Goal: Task Accomplishment & Management: Manage account settings

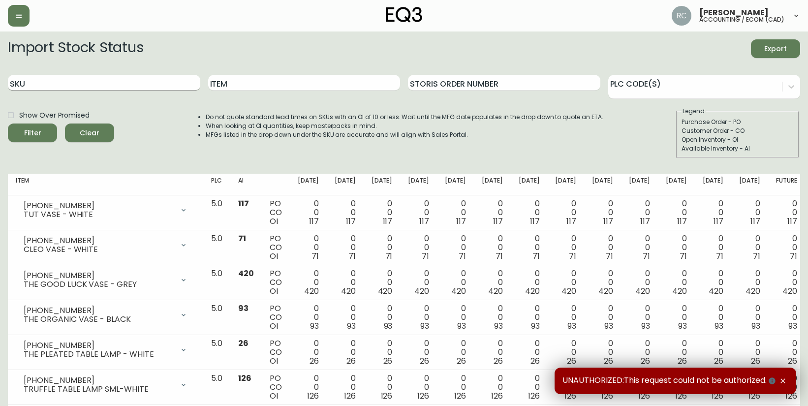
click at [106, 83] on input "SKU" at bounding box center [104, 83] width 192 height 16
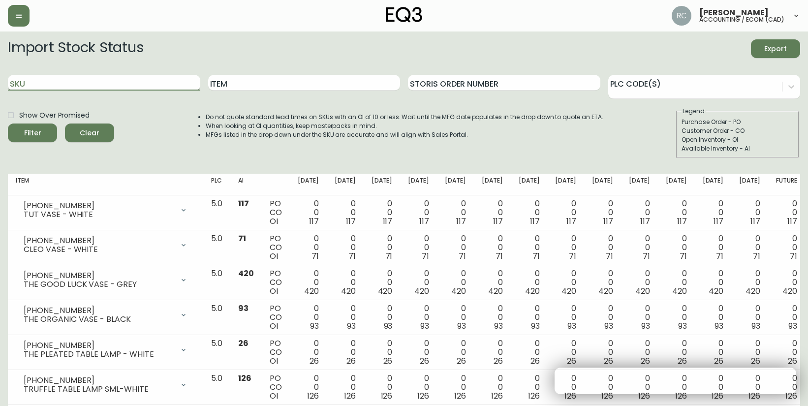
paste input "3020-386-4"
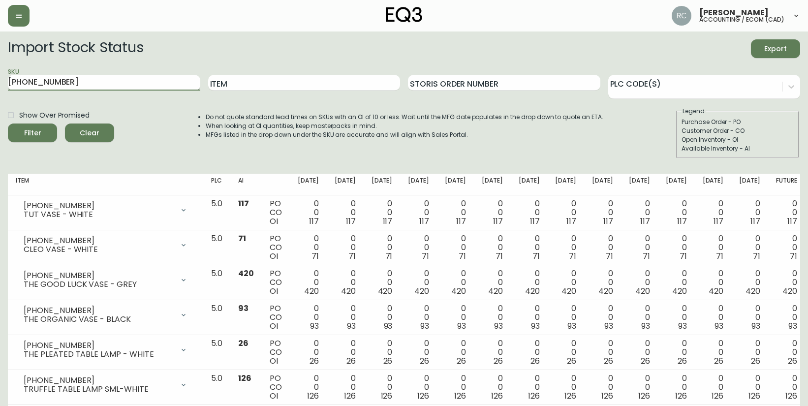
type input "3020-386-4"
click at [8, 124] on button "Filter" at bounding box center [32, 133] width 49 height 19
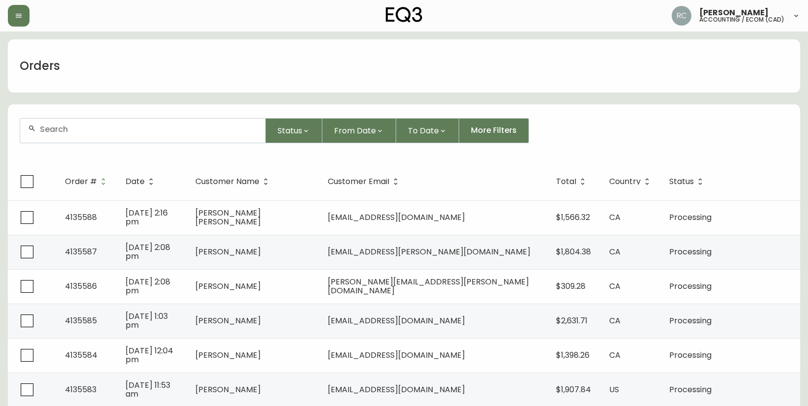
click at [154, 129] on input "text" at bounding box center [149, 129] width 218 height 9
click at [139, 146] on form "Status From Date To Date More Filters" at bounding box center [404, 134] width 792 height 57
click at [146, 136] on div at bounding box center [142, 131] width 245 height 24
paste input "4135495"
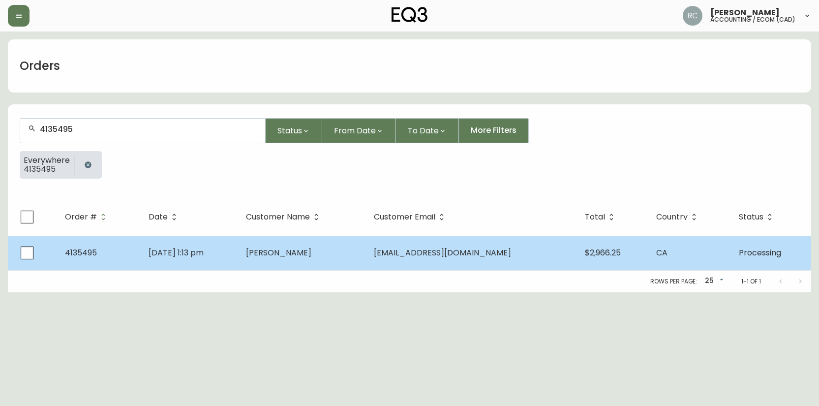
type input "4135495"
click at [366, 237] on td "Madelaine Morin" at bounding box center [301, 253] width 127 height 34
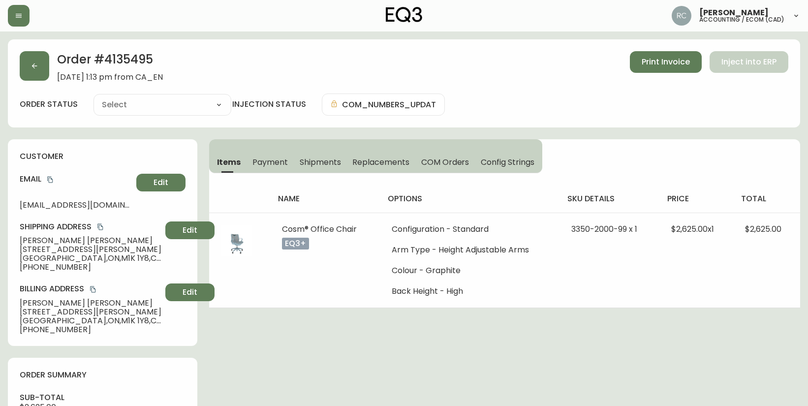
type input "Processing"
select select "PROCESSING"
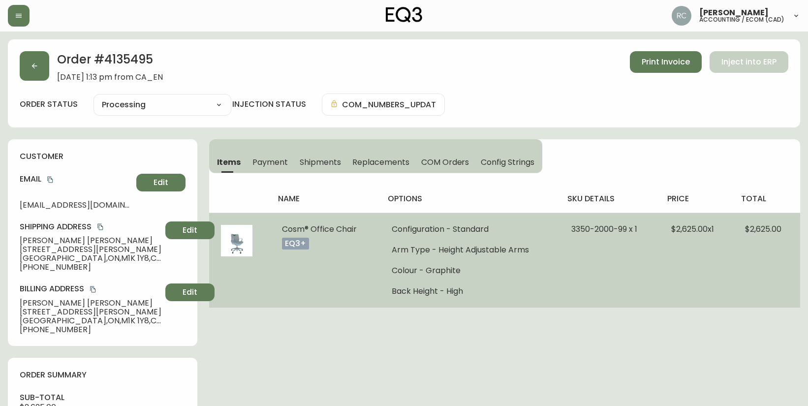
click at [499, 239] on ul "Configuration - Standard Arm Type - Height Adjustable Arms Colour - Graphite Ba…" at bounding box center [470, 260] width 156 height 71
drag, startPoint x: 567, startPoint y: 226, endPoint x: 624, endPoint y: 229, distance: 57.2
click at [624, 229] on td "3350-2000-99 x 1" at bounding box center [610, 260] width 100 height 95
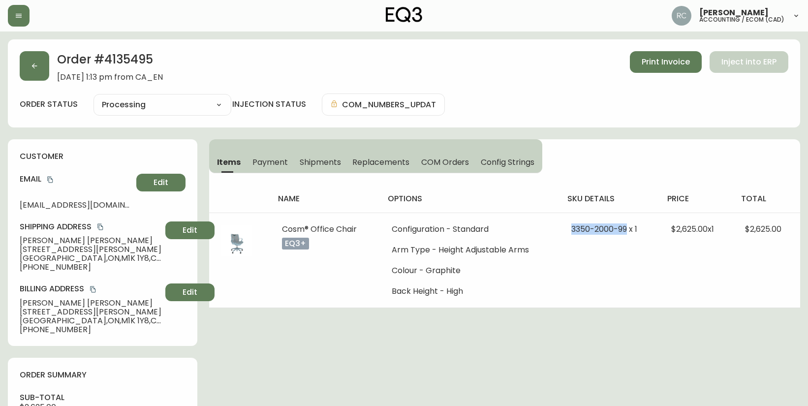
copy span "3350-2000-99"
click at [417, 308] on div "Order # 4135495 September 22, 2025 at 1:13 pm from CA_EN Print Invoice Inject i…" at bounding box center [404, 412] width 792 height 747
click at [70, 239] on span "Madelaine Morin" at bounding box center [91, 240] width 142 height 9
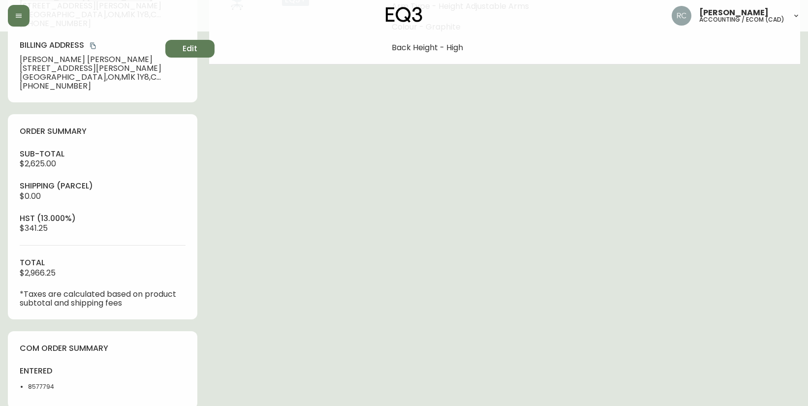
scroll to position [380, 0]
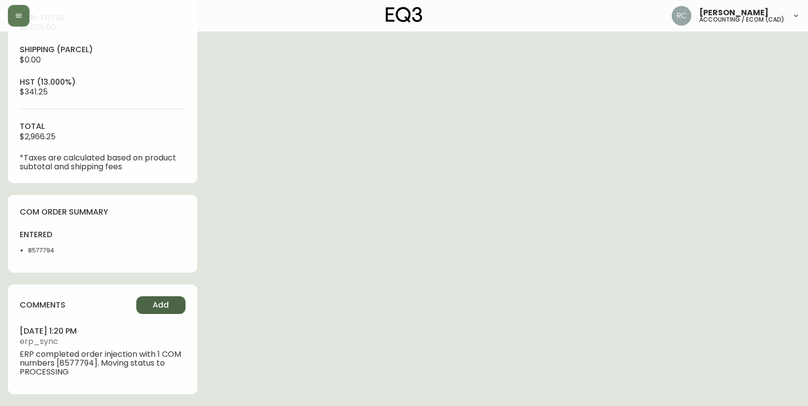
click at [167, 308] on span "Add" at bounding box center [161, 305] width 16 height 11
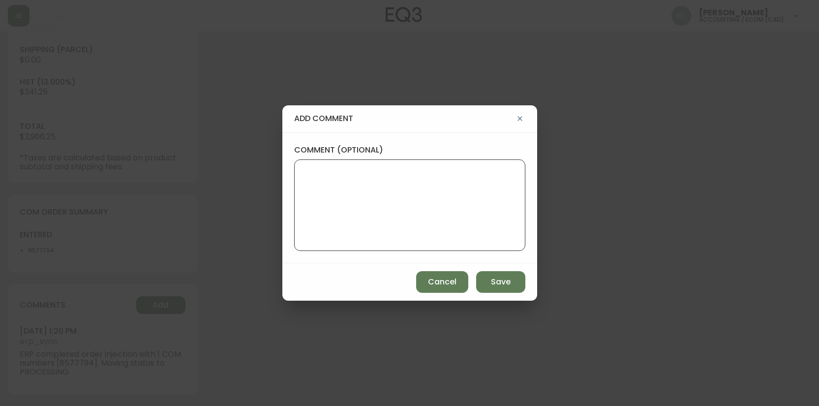
click at [371, 226] on textarea "comment (optional)" at bounding box center [410, 205] width 215 height 79
paste textarea "P019784"
type textarea "PO: YP019784"
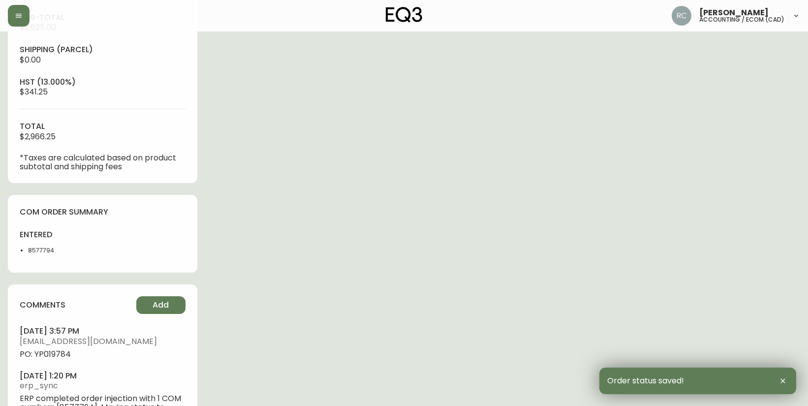
click at [52, 356] on span "PO: YP019784" at bounding box center [103, 354] width 166 height 9
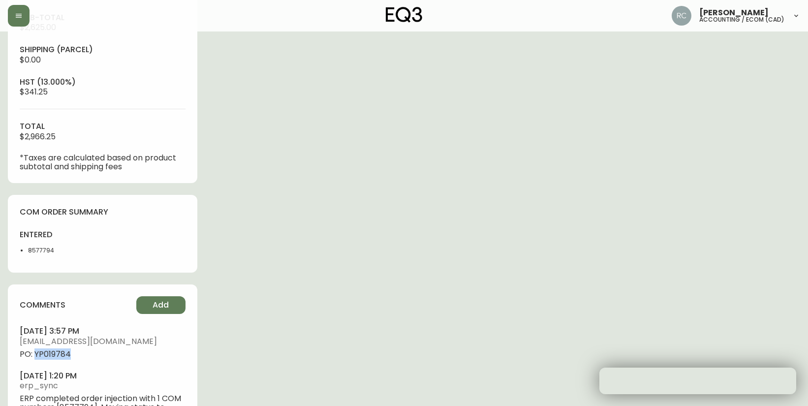
click at [52, 356] on span "PO: YP019784" at bounding box center [103, 354] width 166 height 9
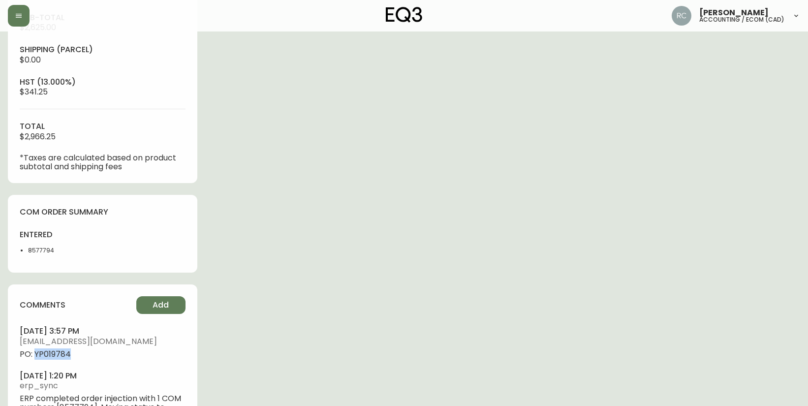
copy span "YP019784"
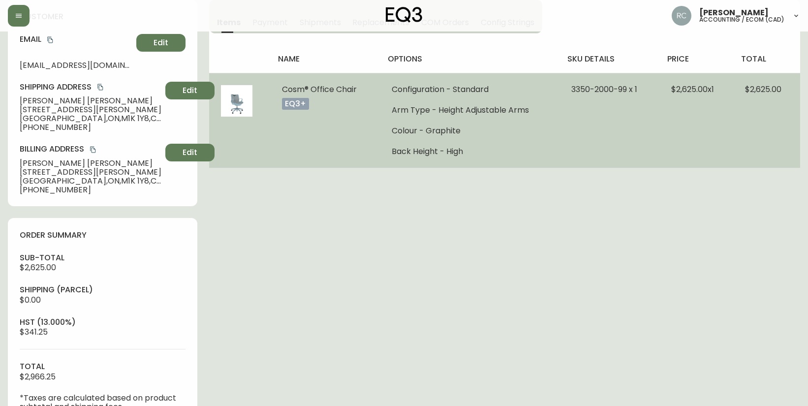
scroll to position [0, 0]
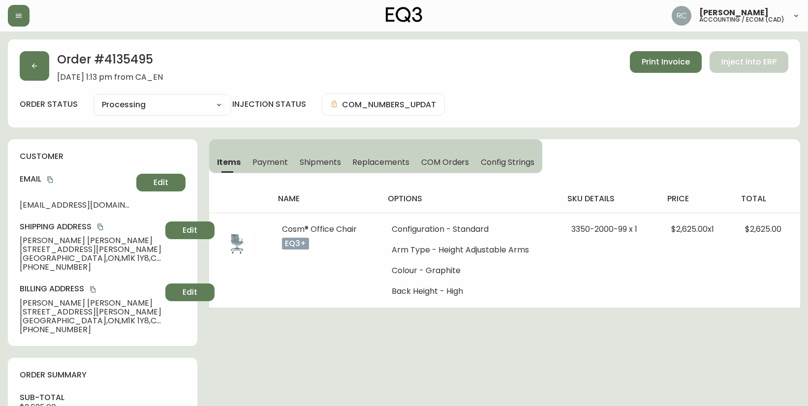
click at [39, 247] on span "34 Marsh Road" at bounding box center [91, 249] width 142 height 9
click at [40, 243] on span "Madelaine Morin" at bounding box center [91, 240] width 142 height 9
copy span "Madelaine Morin"
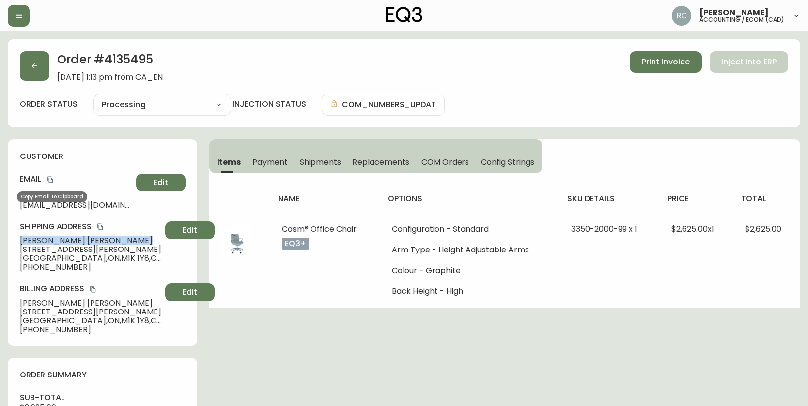
drag, startPoint x: 53, startPoint y: 179, endPoint x: 33, endPoint y: 176, distance: 19.5
click at [53, 179] on icon "copy" at bounding box center [49, 180] width 5 height 6
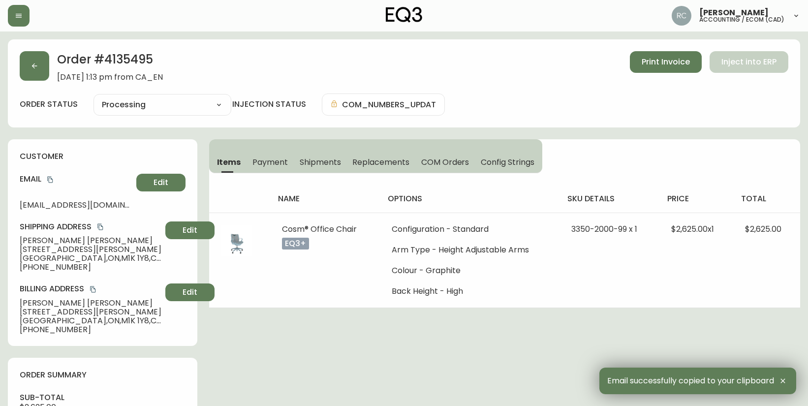
click at [37, 251] on span "34 Marsh Road" at bounding box center [91, 249] width 142 height 9
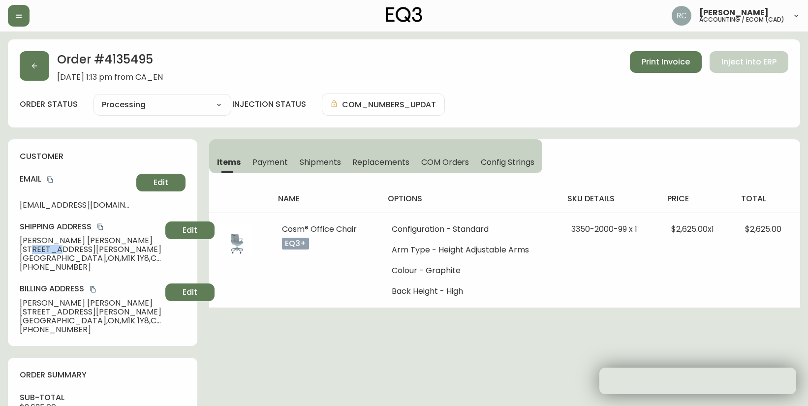
click at [37, 251] on span "34 Marsh Road" at bounding box center [91, 249] width 142 height 9
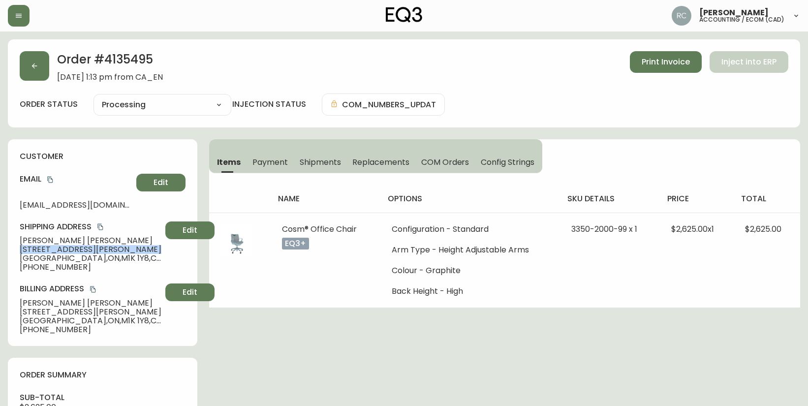
copy span "34 Marsh Road"
click at [43, 260] on span "Toronto , ON , M1K 1Y8 , CA" at bounding box center [91, 258] width 142 height 9
copy span "Toronto , ON , M1K 1Y8 , CA"
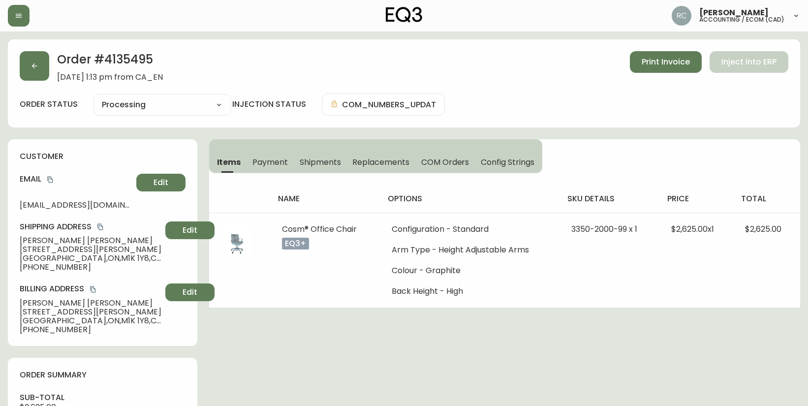
click at [50, 264] on span "+16473365435" at bounding box center [91, 267] width 142 height 9
copy span "16473365435"
click at [63, 240] on span "Madelaine Morin" at bounding box center [91, 240] width 142 height 9
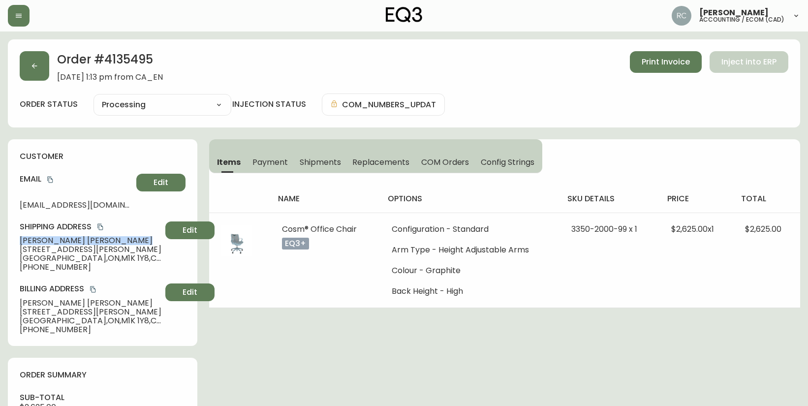
click at [63, 240] on span "Madelaine Morin" at bounding box center [91, 240] width 142 height 9
copy span "Madelaine Morin"
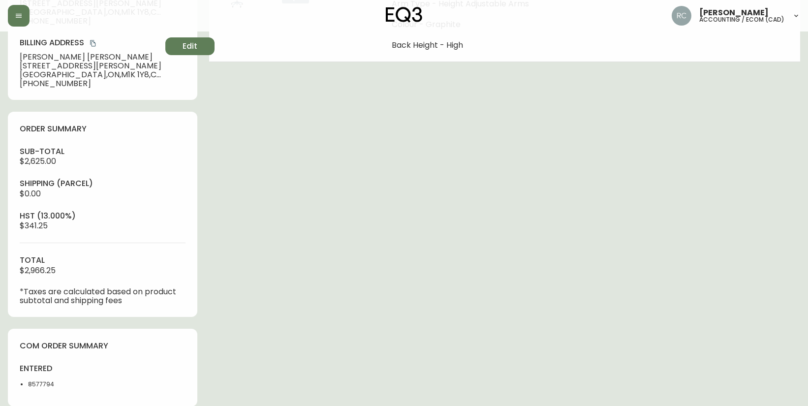
scroll to position [424, 0]
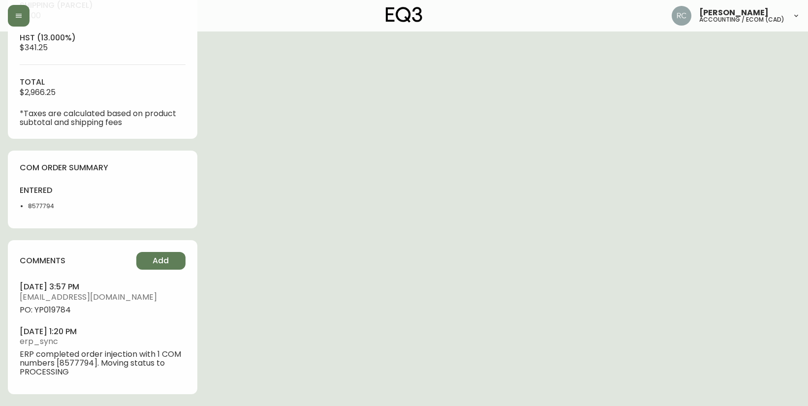
click at [47, 306] on span "PO: YP019784" at bounding box center [103, 310] width 166 height 9
copy span "YP019784"
click at [302, 198] on div "Order # 4135495 September 22, 2025 at 1:13 pm from CA_EN Print Invoice Inject i…" at bounding box center [404, 10] width 792 height 791
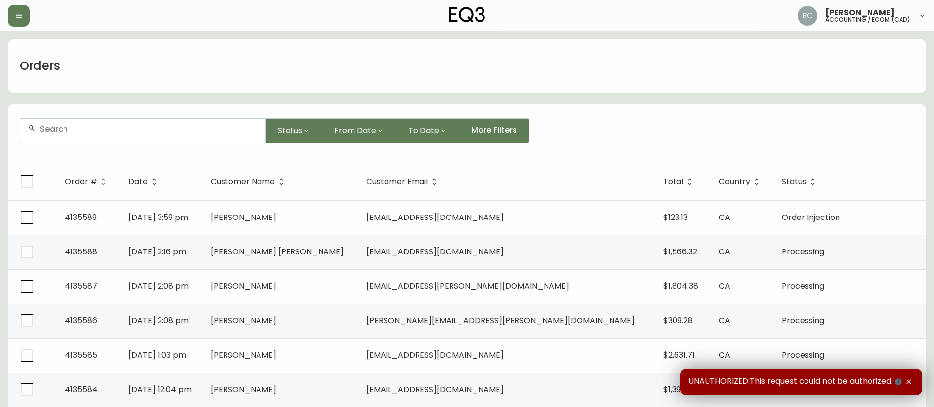
click at [201, 125] on input "text" at bounding box center [149, 129] width 218 height 9
paste input "4133297"
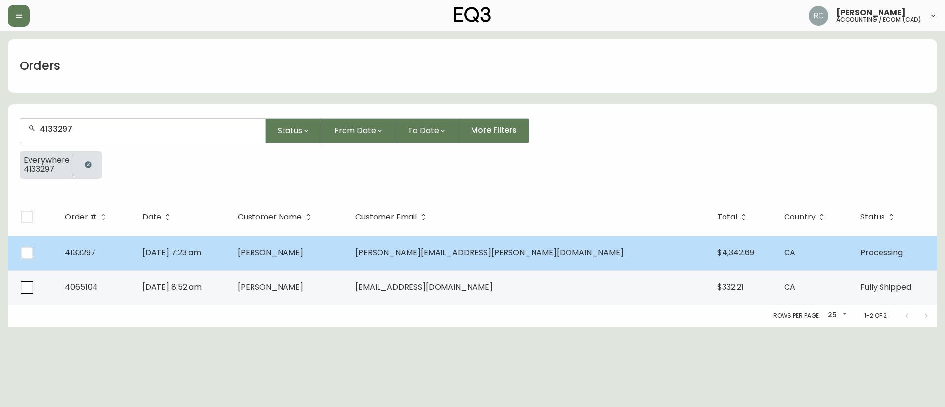
type input "4133297"
click at [347, 257] on td "Mallory Edwards" at bounding box center [289, 253] width 118 height 34
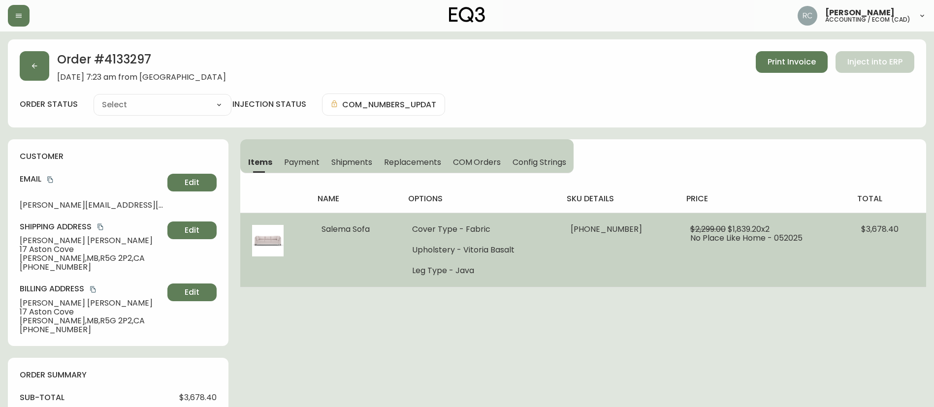
type input "Processing"
select select "PROCESSING"
click at [338, 227] on span "Salema Sofa" at bounding box center [345, 228] width 48 height 11
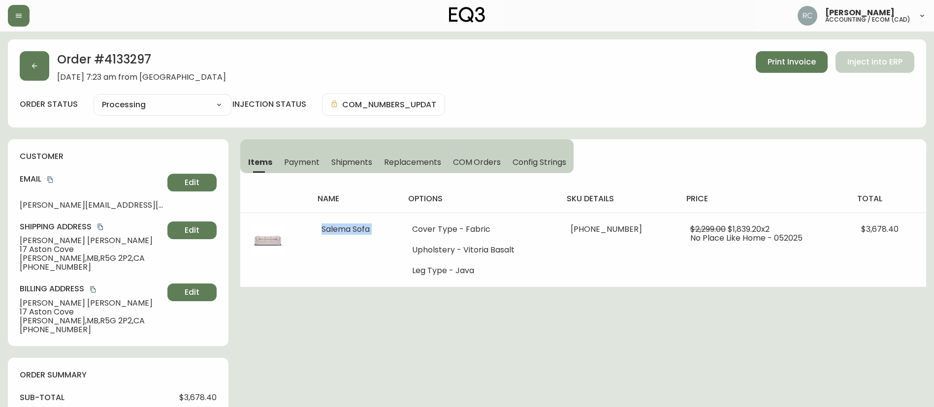
copy span "Salema Sofa"
click at [37, 240] on span "Mallory Edwards" at bounding box center [92, 240] width 144 height 9
click at [36, 240] on span "Mallory Edwards" at bounding box center [92, 240] width 144 height 9
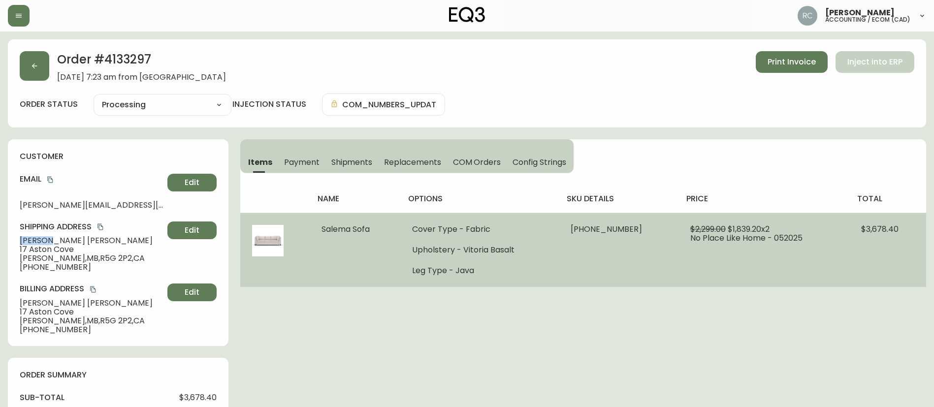
copy span "Mallory"
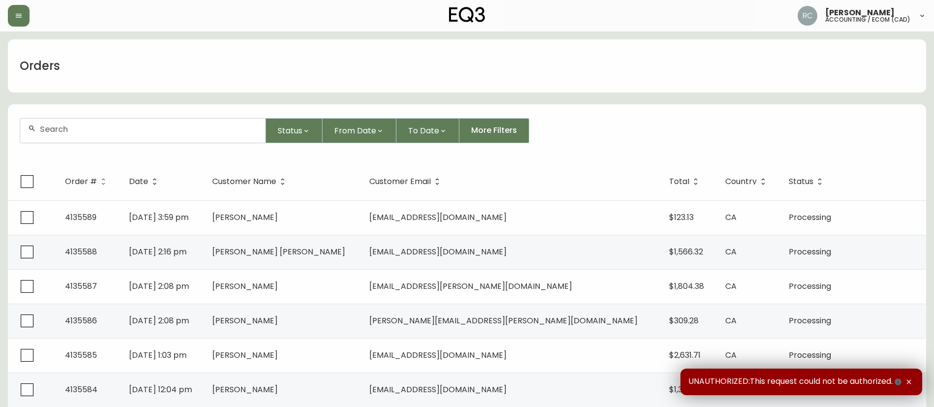
click at [161, 135] on div at bounding box center [142, 131] width 245 height 24
paste input "4134104"
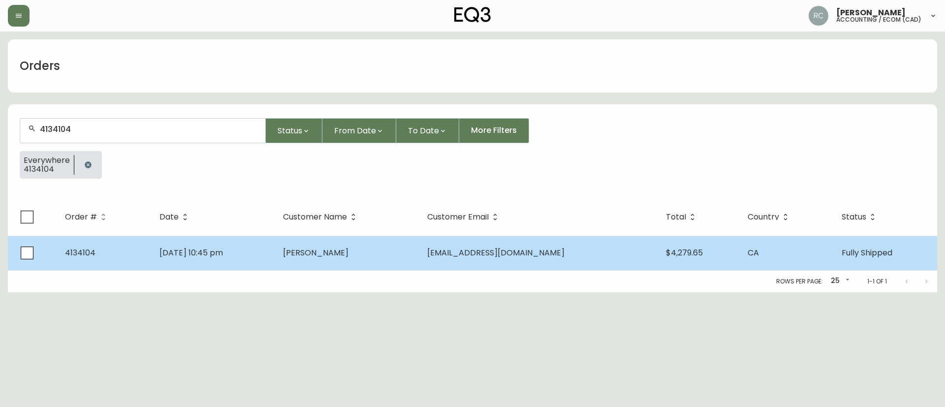
type input "4134104"
click at [275, 255] on td "[DATE] 10:45 pm" at bounding box center [214, 253] width 124 height 34
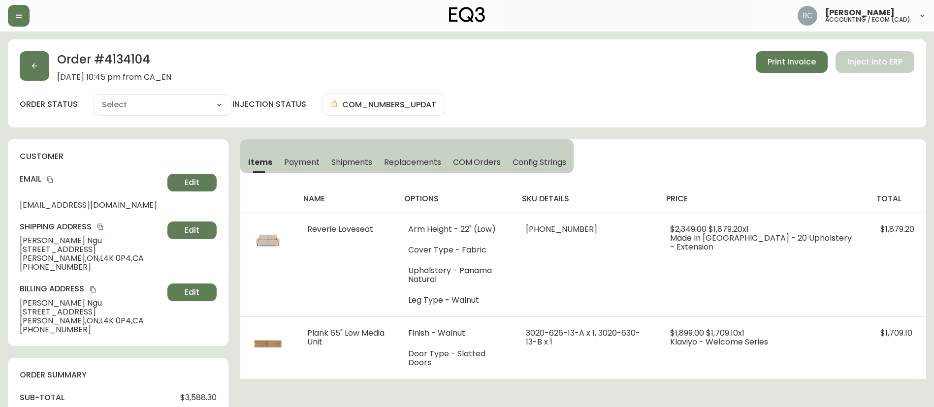
type input "Fully Shipped"
select select "FULLY_SHIPPED"
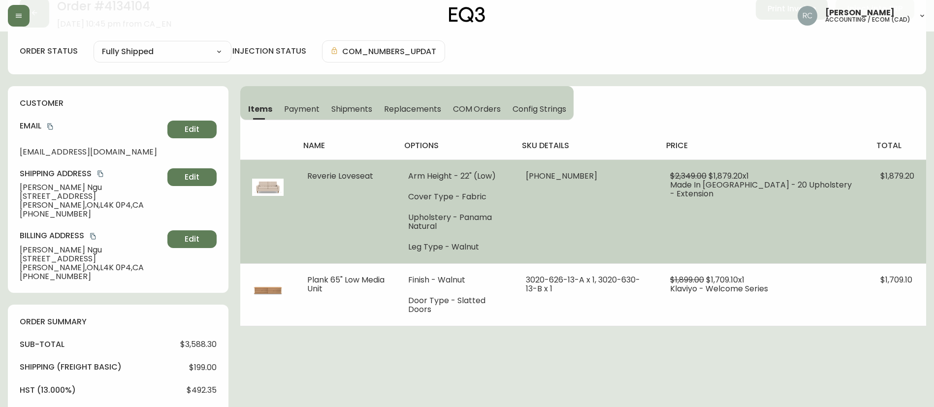
scroll to position [148, 0]
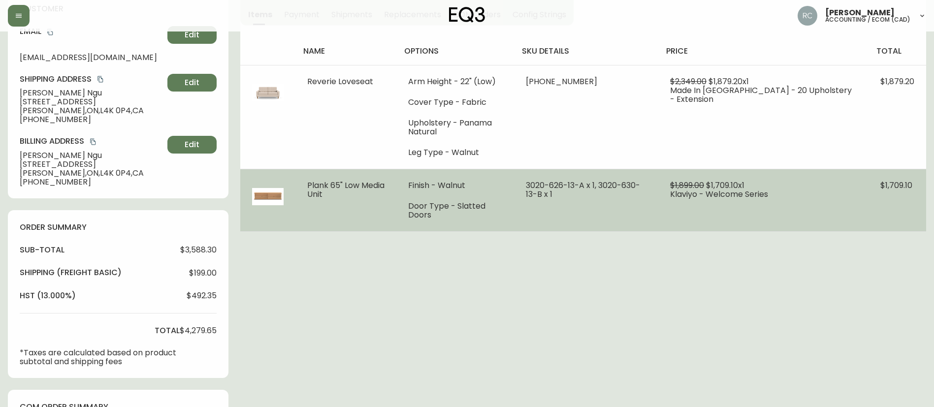
click at [339, 189] on span "Plank 65" Low Media Unit" at bounding box center [345, 190] width 77 height 20
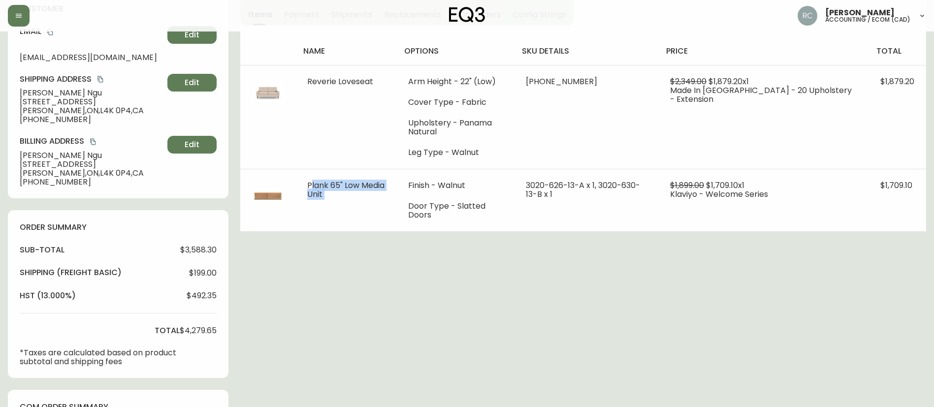
copy span "Plank 65" Low Media Unit"
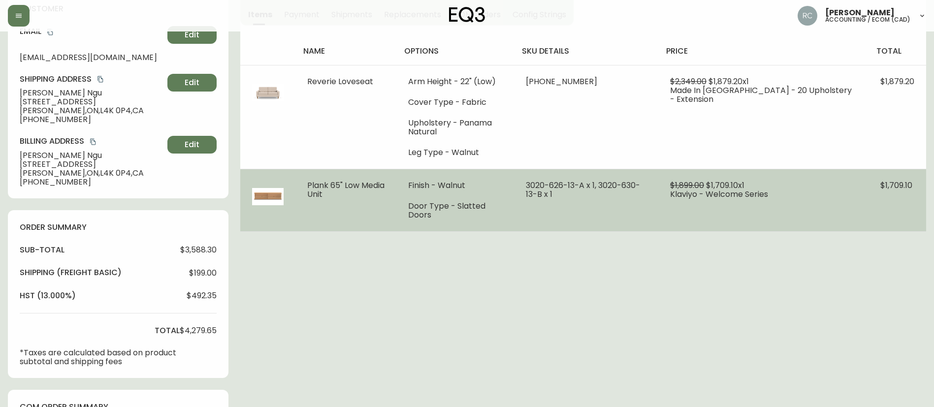
click at [705, 197] on span "Klaviyo - Welcome Series" at bounding box center [719, 193] width 98 height 11
drag, startPoint x: 579, startPoint y: 197, endPoint x: 523, endPoint y: 179, distance: 59.0
click at [523, 179] on tr "Plank 65" Low Media Unit Finish - Walnut Door Type - Slatted Doors 3020-626-13-…" at bounding box center [583, 200] width 686 height 63
click at [609, 207] on td "3020-626-13-A x 1, 3020-630-13-B x 1" at bounding box center [586, 200] width 144 height 63
drag, startPoint x: 580, startPoint y: 194, endPoint x: 843, endPoint y: 183, distance: 263.1
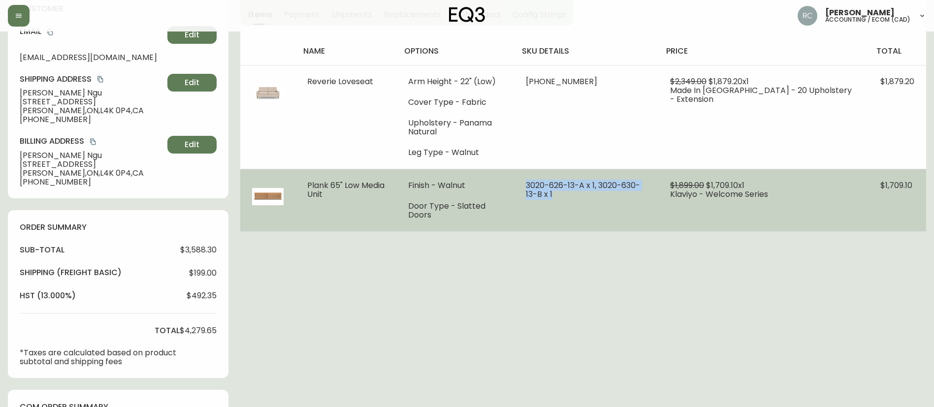
click at [543, 184] on td "3020-626-13-A x 1, 3020-630-13-B x 1" at bounding box center [586, 200] width 144 height 63
copy span "3020-626-13-A x 1, 3020-630-13-B x 1"
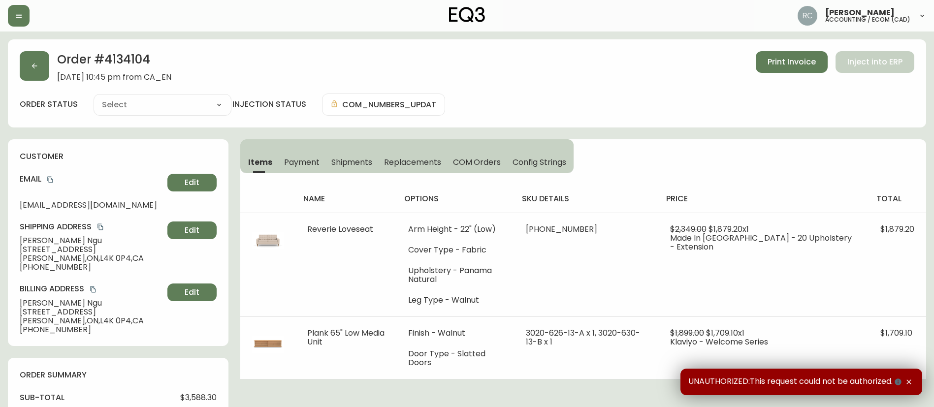
type input "Fully Shipped"
select select "FULLY_SHIPPED"
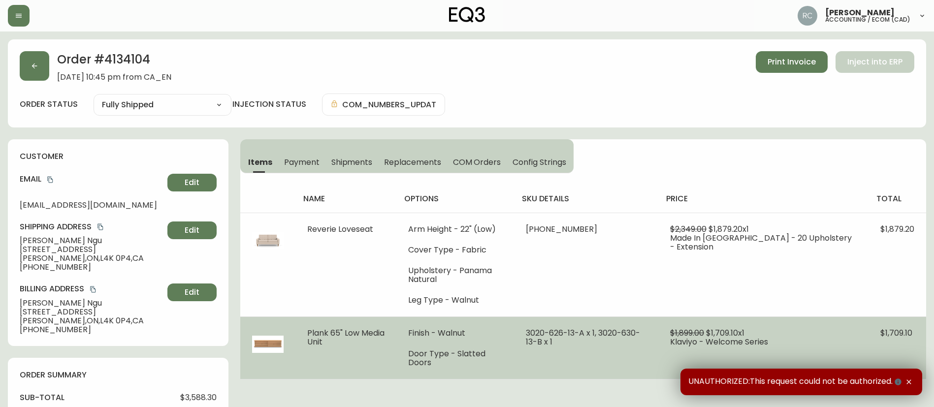
click at [339, 330] on span "Plank 65" Low Media Unit" at bounding box center [345, 337] width 77 height 20
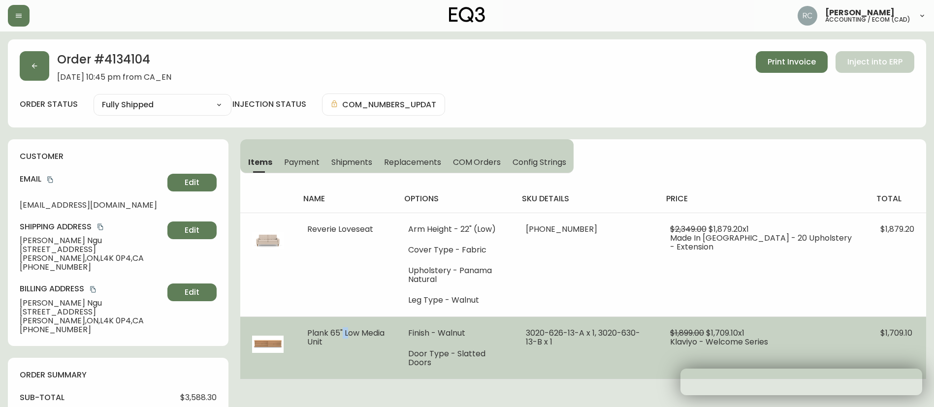
click at [339, 330] on span "Plank 65" Low Media Unit" at bounding box center [345, 337] width 77 height 20
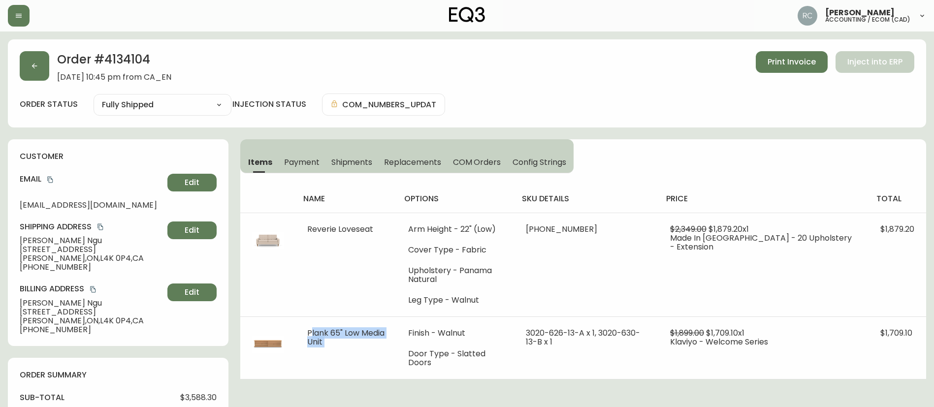
copy span "Plank 65" Low Media Unit"
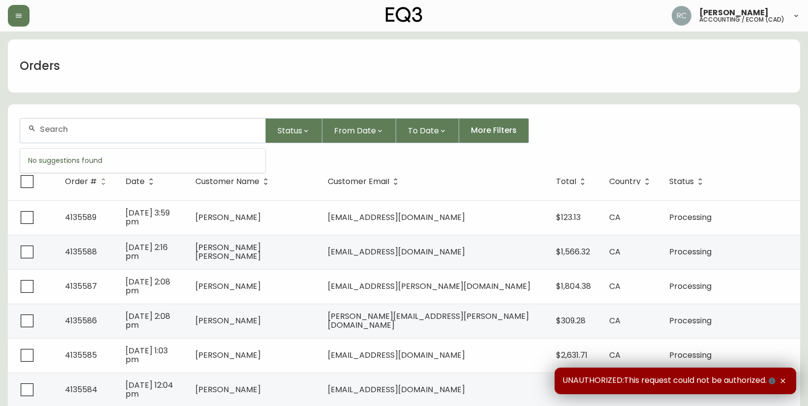
click at [185, 128] on input "text" at bounding box center [149, 129] width 218 height 9
paste input "4131897"
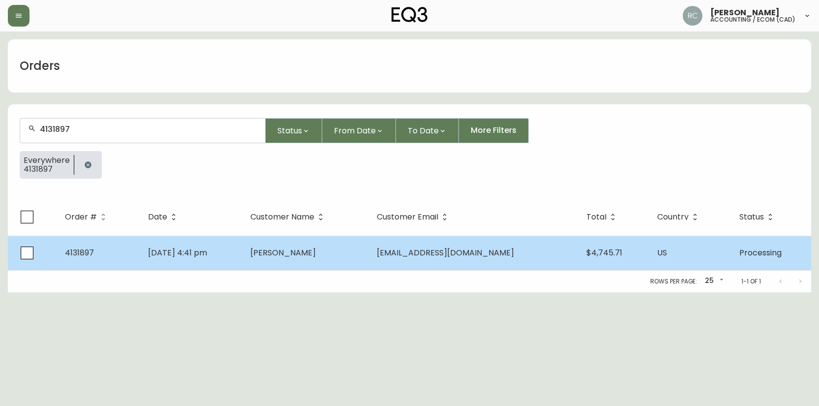
type input "4131897"
click at [243, 261] on td "[DATE] 4:41 pm" at bounding box center [191, 253] width 102 height 34
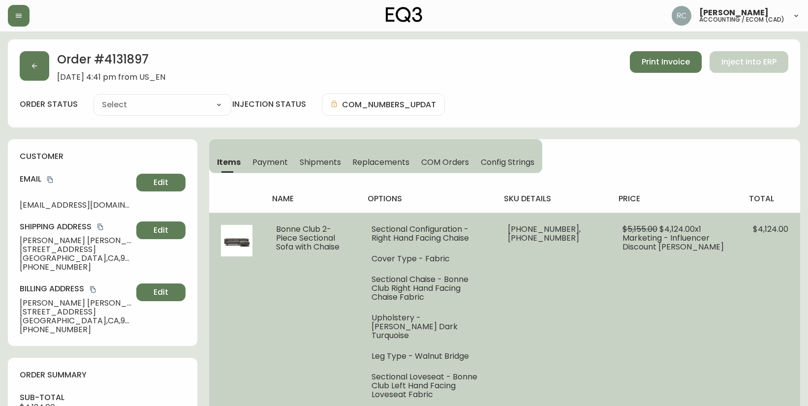
type input "Processing"
select select "PROCESSING"
click at [306, 230] on span "Bonne Club 2-Piece Sectional Sofa with Chaise" at bounding box center [307, 237] width 63 height 29
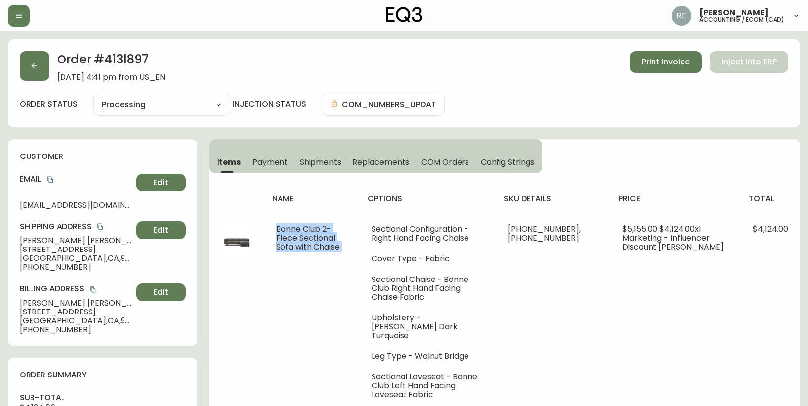
copy span "Bonne Club 2-Piece Sectional Sofa with Chaise"
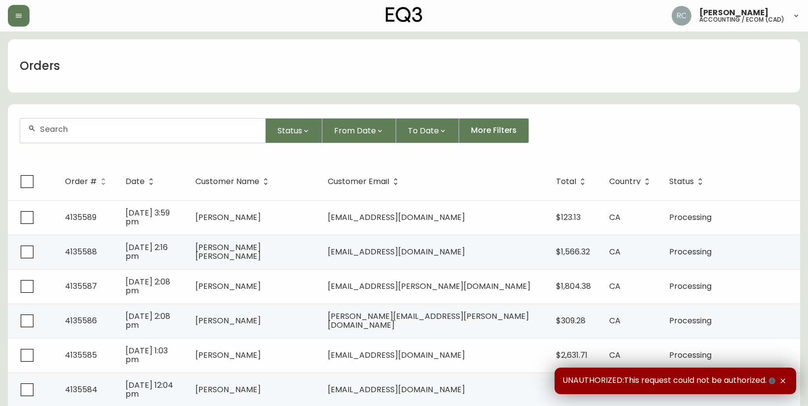
click at [125, 122] on div at bounding box center [142, 131] width 245 height 24
paste input "4131897"
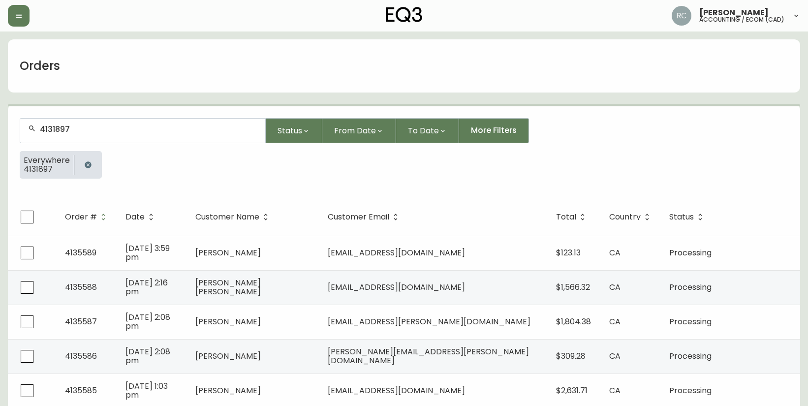
type input "4131897"
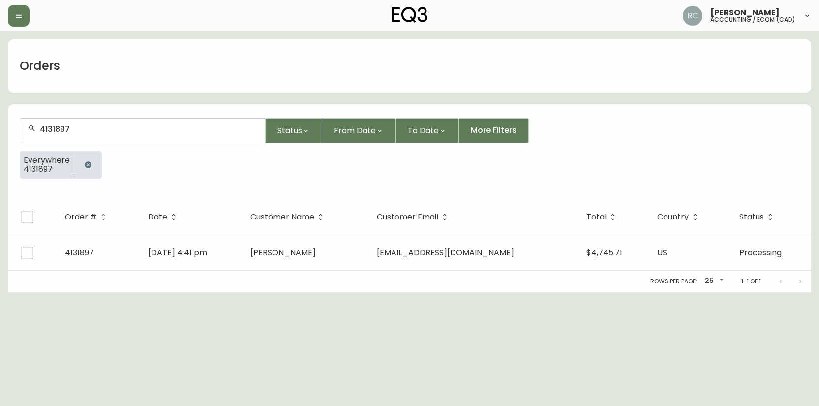
click at [189, 255] on span "Mar 23 2025, 4:41 pm" at bounding box center [177, 252] width 59 height 11
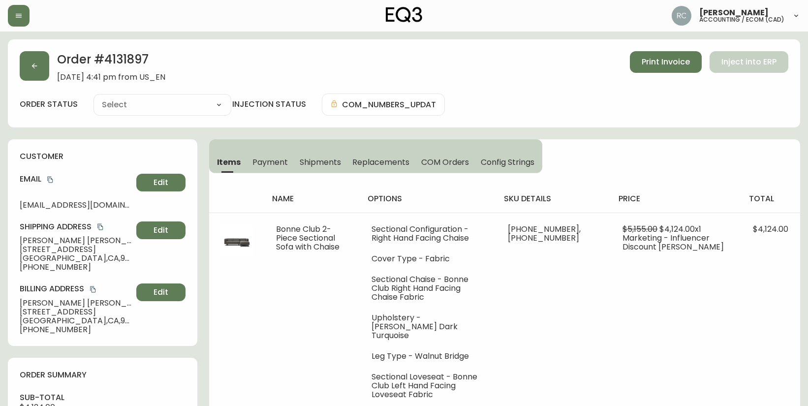
type input "Processing"
select select "PROCESSING"
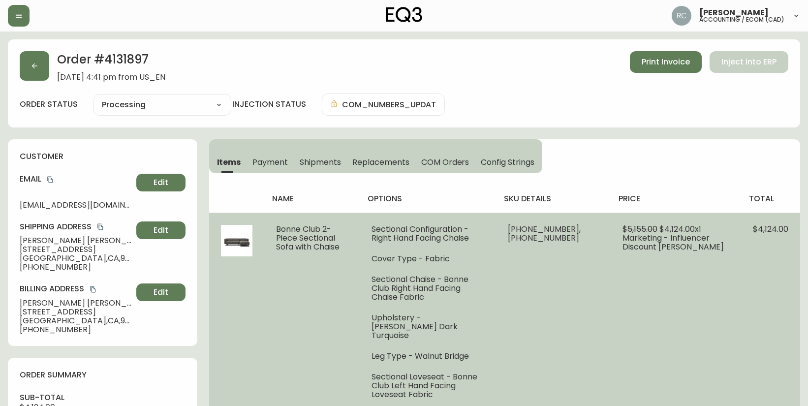
click at [541, 263] on td "30253-07 x 1, 30253-15 x 1" at bounding box center [553, 312] width 115 height 198
drag, startPoint x: 446, startPoint y: 317, endPoint x: 449, endPoint y: 324, distance: 8.0
click at [449, 324] on ul "Sectional Configuration - Right Hand Facing Chaise Cover Type - Fabric Sectiona…" at bounding box center [428, 312] width 113 height 174
click at [448, 319] on li "Upholstery - Lana Dark Turquoise" at bounding box center [428, 327] width 113 height 27
drag, startPoint x: 448, startPoint y: 318, endPoint x: 480, endPoint y: 314, distance: 32.2
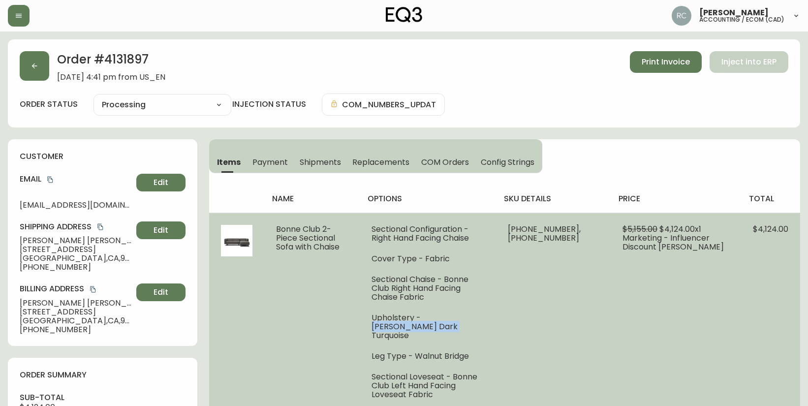
click at [438, 314] on li "Upholstery - Lana Dark Turquoise" at bounding box center [428, 327] width 113 height 27
copy li "Lana Dark Turquoise"
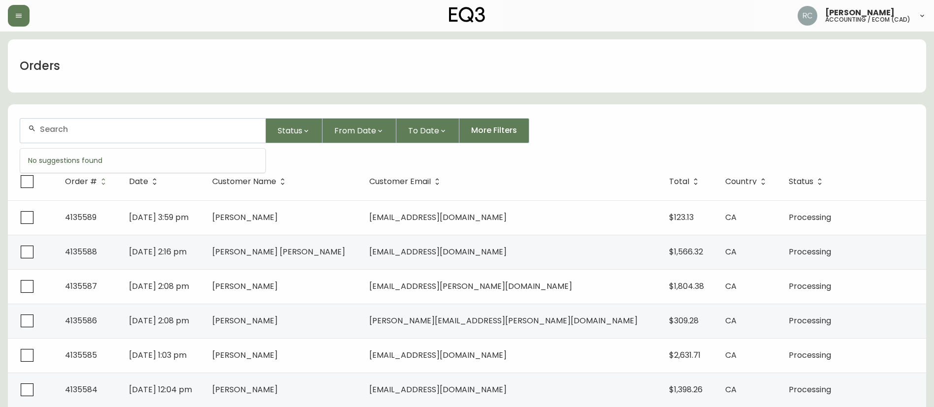
click at [162, 131] on input "text" at bounding box center [149, 129] width 218 height 9
paste input "4133011"
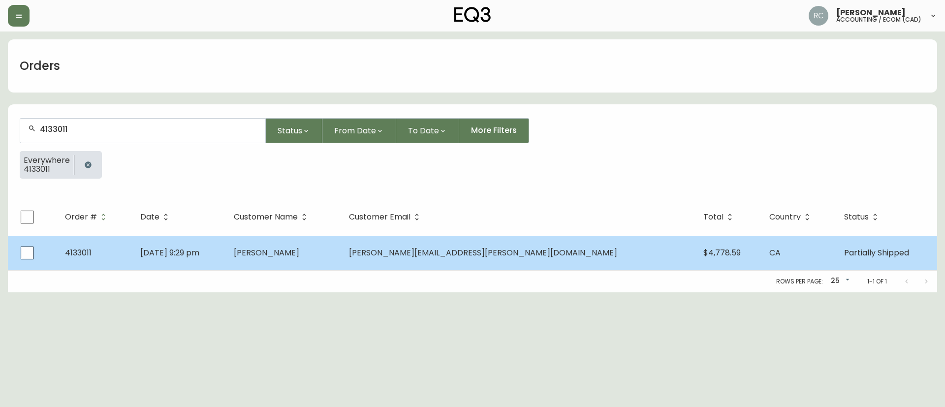
type input "4133011"
click at [341, 259] on td "Daniel Rossington" at bounding box center [283, 253] width 115 height 34
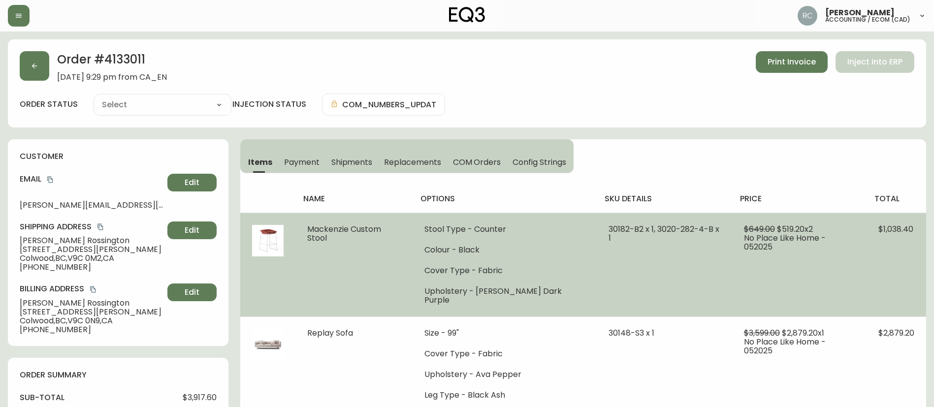
type input "Partially Shipped"
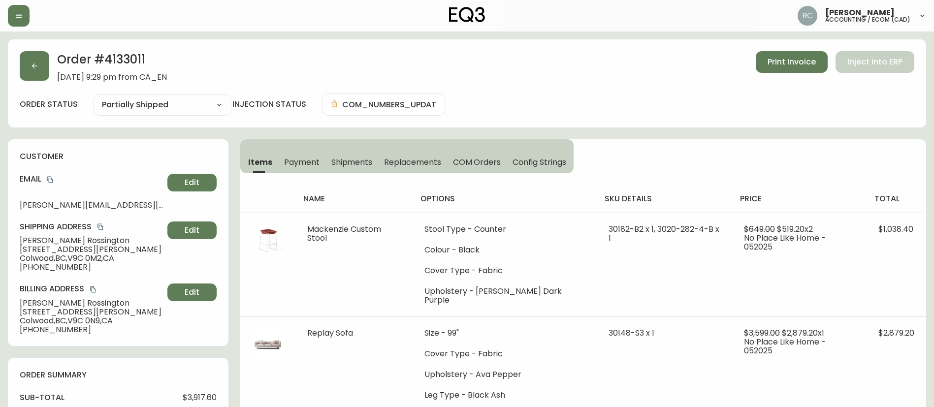
select select "PARTIALLY_SHIPPED"
click at [448, 160] on button "COM Orders" at bounding box center [477, 162] width 60 height 22
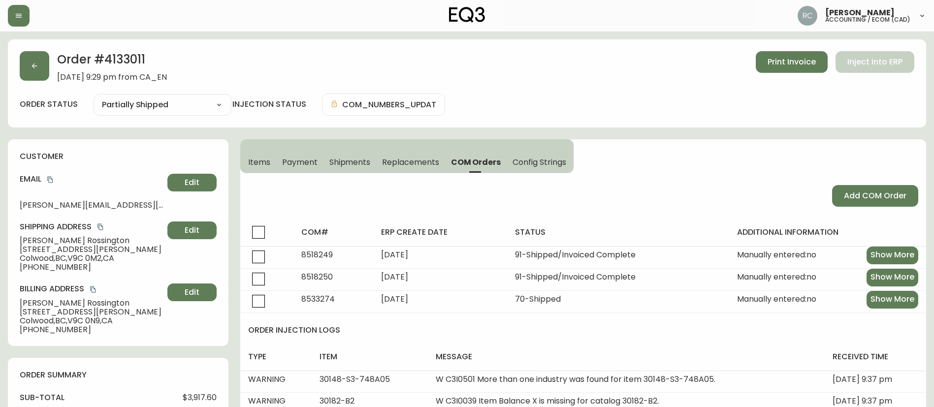
click at [479, 163] on span "COM Orders" at bounding box center [476, 162] width 50 height 10
click at [353, 165] on span "Shipments" at bounding box center [349, 162] width 41 height 10
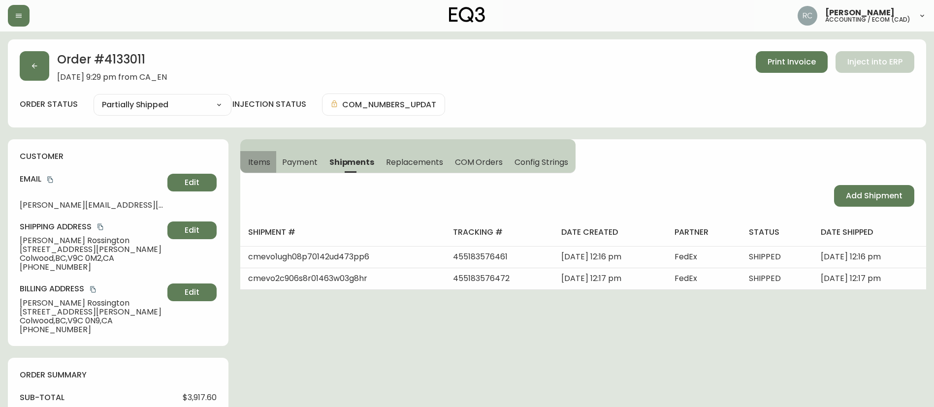
click at [265, 166] on span "Items" at bounding box center [259, 162] width 22 height 10
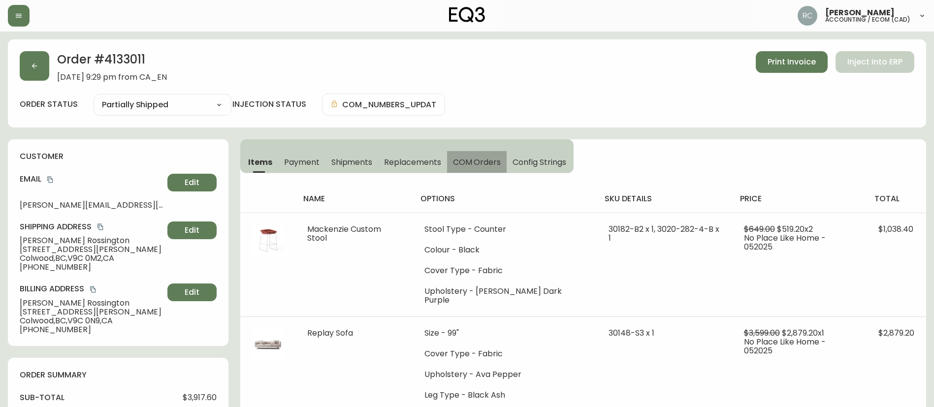
click at [470, 162] on span "COM Orders" at bounding box center [477, 162] width 48 height 10
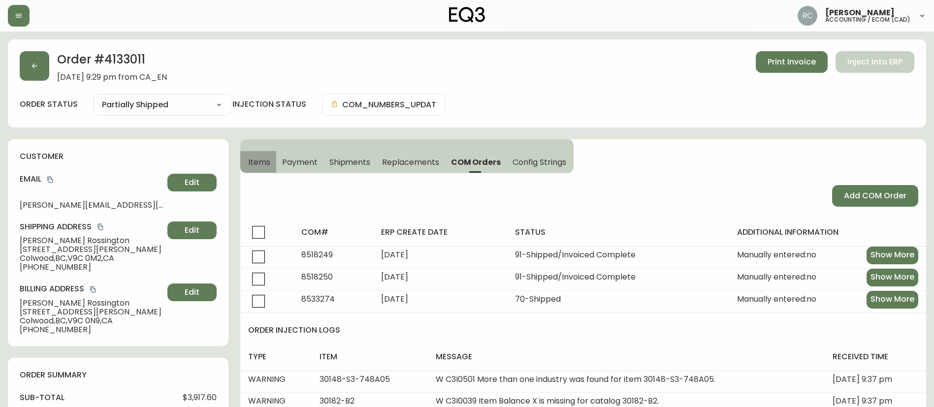
click at [254, 166] on span "Items" at bounding box center [259, 162] width 22 height 10
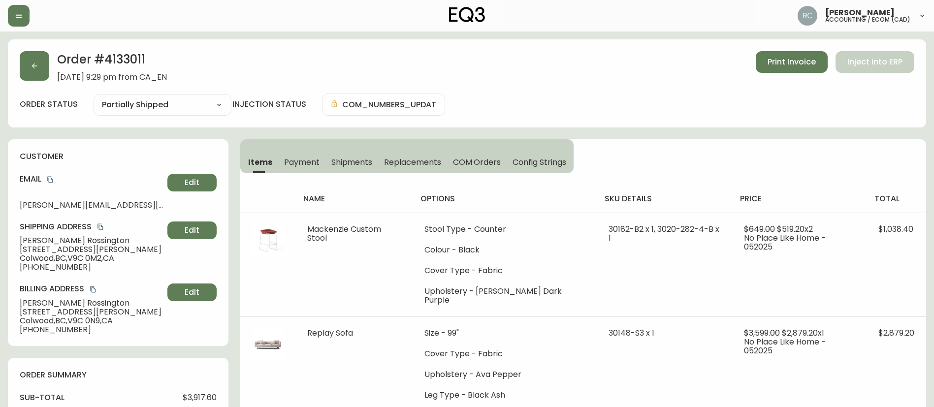
click at [466, 162] on span "COM Orders" at bounding box center [477, 162] width 48 height 10
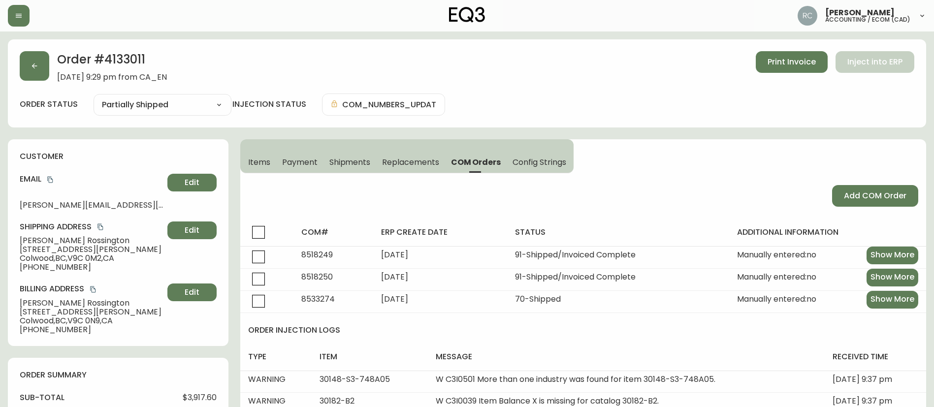
click at [265, 159] on span "Items" at bounding box center [259, 162] width 22 height 10
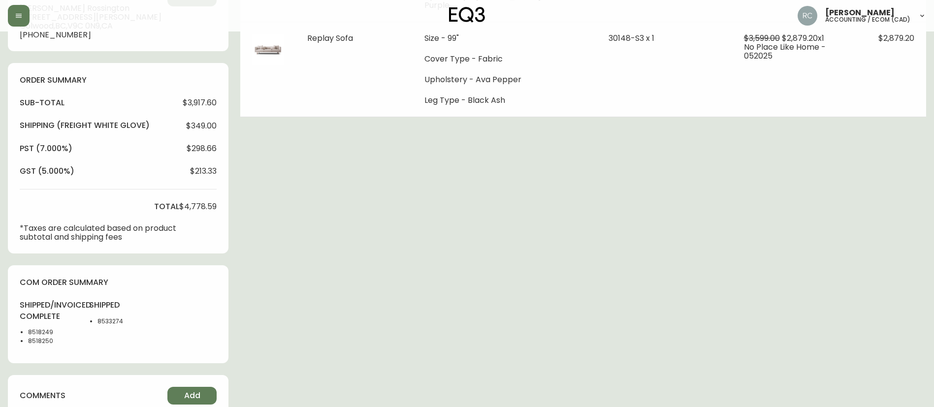
scroll to position [295, 0]
click at [110, 320] on li "8533274" at bounding box center [121, 320] width 49 height 9
copy li "8533274"
click at [36, 331] on li "8518249" at bounding box center [52, 331] width 49 height 9
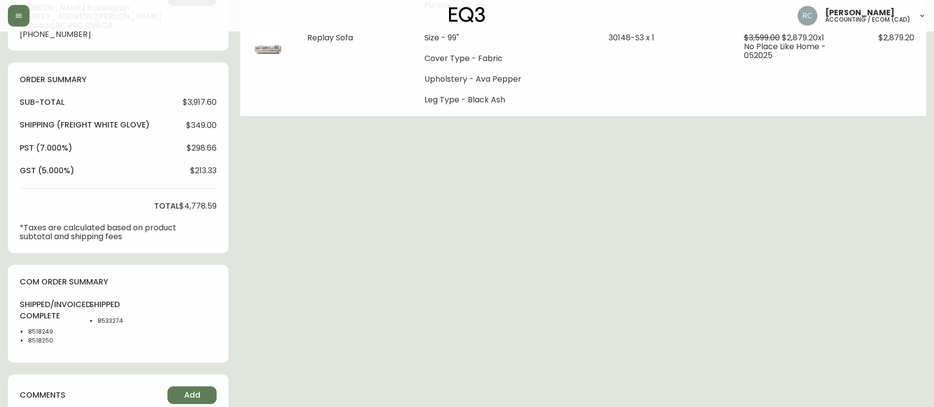
click at [107, 318] on li "8533274" at bounding box center [121, 320] width 49 height 9
copy li "8533274"
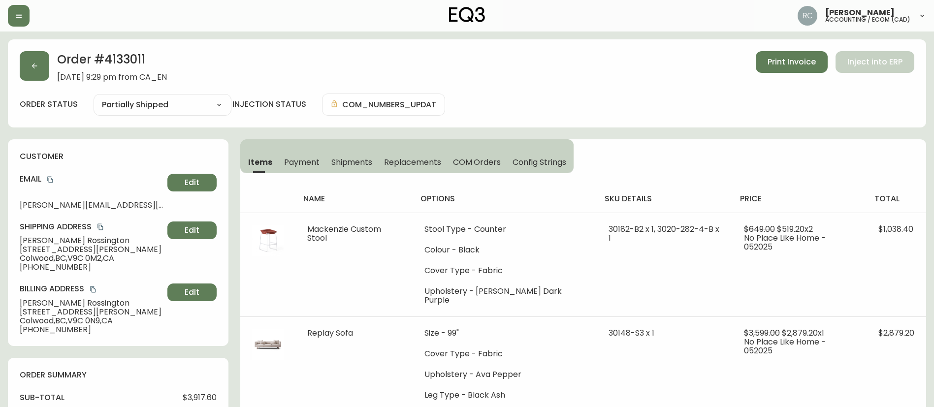
click at [51, 176] on icon "copy" at bounding box center [50, 179] width 7 height 7
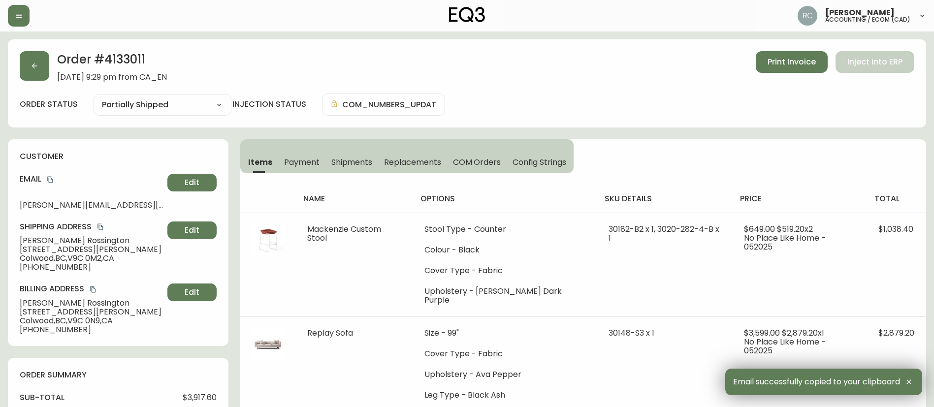
click at [254, 56] on div "Order # 4133011 May 16, 2025 at 9:29 pm from CA_EN Print Invoice Inject into ERP" at bounding box center [467, 66] width 894 height 31
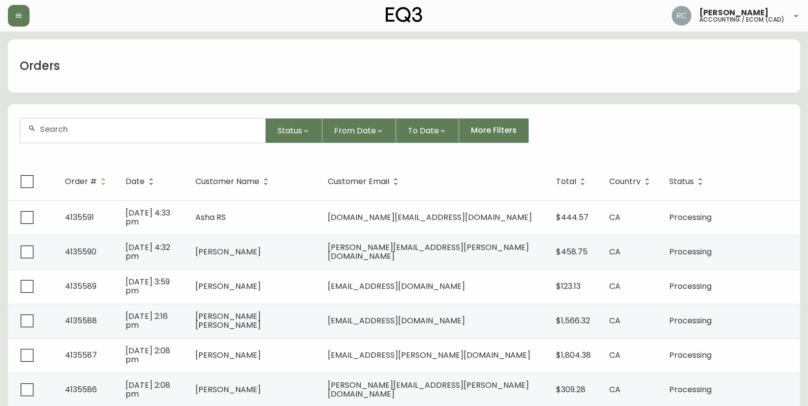
click at [207, 138] on div at bounding box center [142, 131] width 245 height 24
paste input "[EMAIL_ADDRESS][DOMAIN_NAME]"
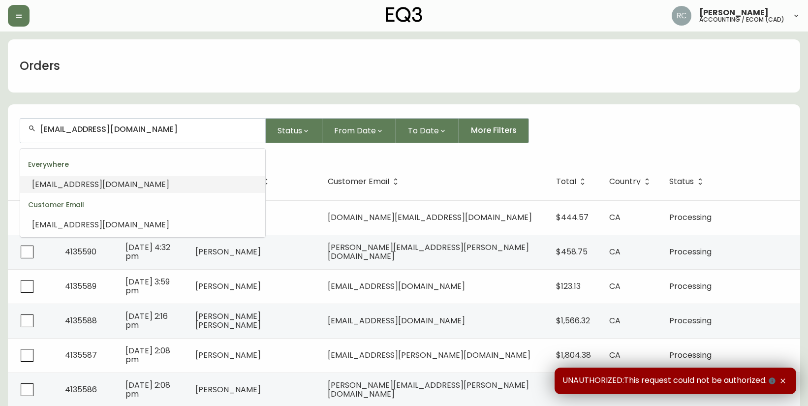
click at [126, 185] on span "[EMAIL_ADDRESS][DOMAIN_NAME]" at bounding box center [100, 184] width 137 height 11
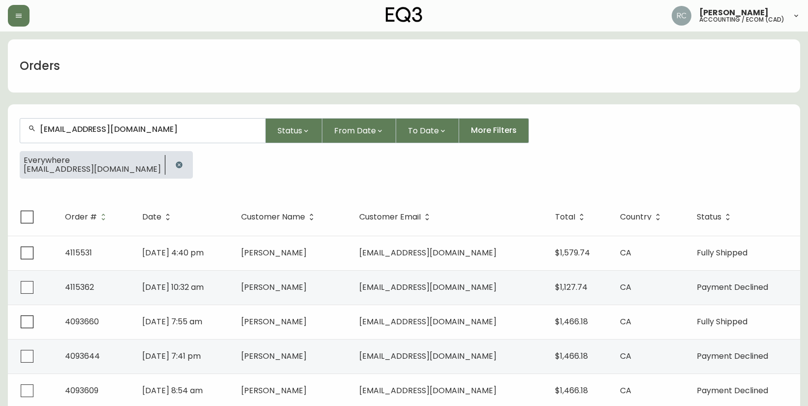
click at [121, 128] on input "[EMAIL_ADDRESS][DOMAIN_NAME]" at bounding box center [149, 129] width 218 height 9
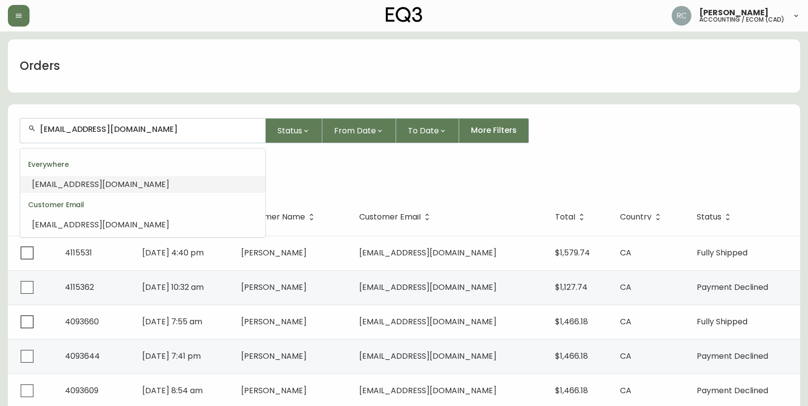
paste input "[EMAIL_ADDRESS][DOMAIN_NAME]"
type input "[EMAIL_ADDRESS][DOMAIN_NAME]"
click at [64, 180] on span "[EMAIL_ADDRESS][DOMAIN_NAME]" at bounding box center [100, 184] width 137 height 11
type input "[EMAIL_ADDRESS][DOMAIN_NAME]"
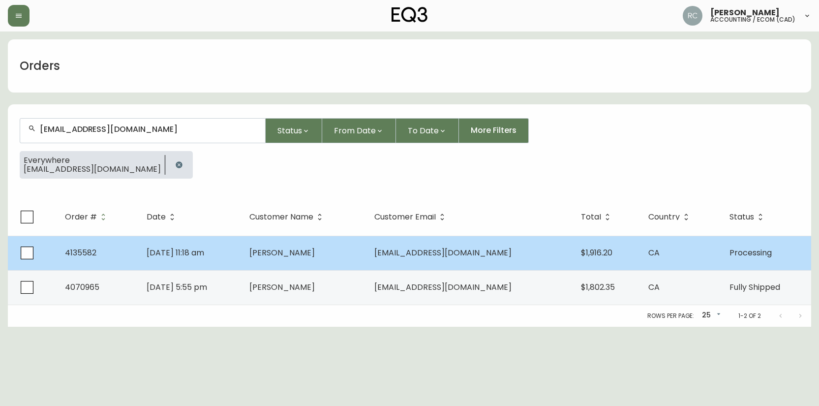
click at [204, 255] on span "[DATE] 11:18 am" at bounding box center [176, 252] width 58 height 11
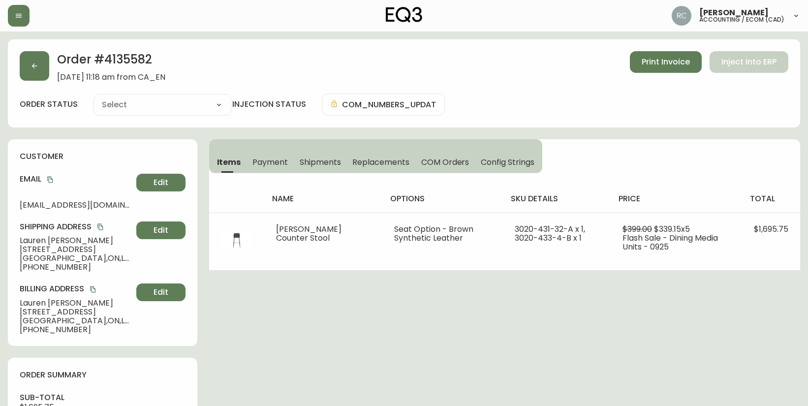
type input "Processing"
select select "PROCESSING"
click at [125, 57] on h2 "Order # 4135582" at bounding box center [111, 62] width 108 height 22
copy h2 "4135582"
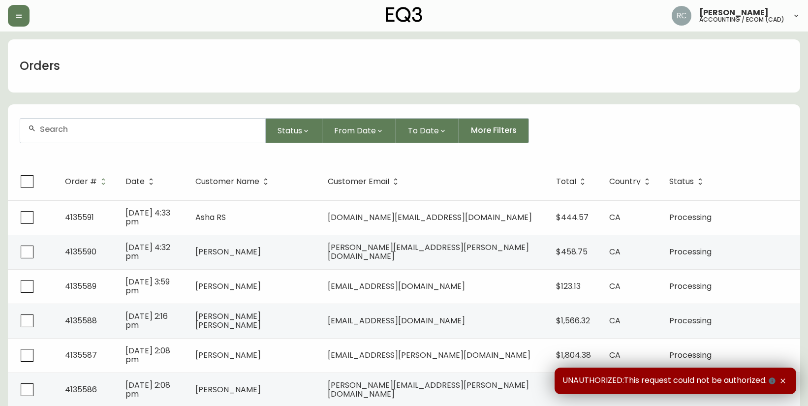
click at [170, 137] on div at bounding box center [142, 131] width 245 height 24
paste input "[EMAIL_ADDRESS][DOMAIN_NAME]"
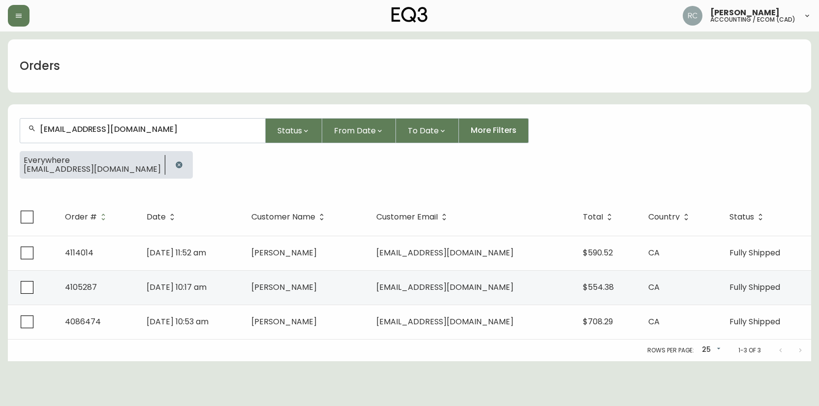
type input "[EMAIL_ADDRESS][DOMAIN_NAME]"
